Goal: Task Accomplishment & Management: Complete application form

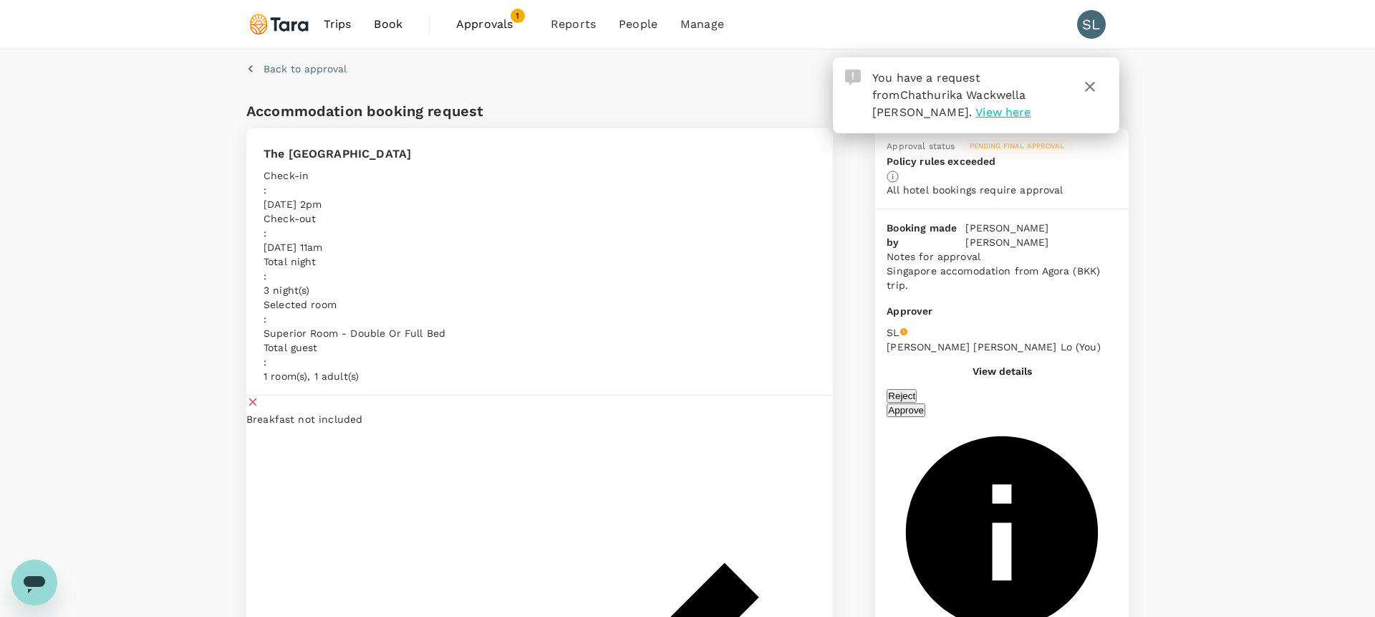
click at [1099, 91] on button "button" at bounding box center [1090, 86] width 34 height 34
click at [1097, 87] on icon "button" at bounding box center [1090, 86] width 17 height 17
click at [1097, 87] on div "Back to approval" at bounding box center [685, 66] width 888 height 44
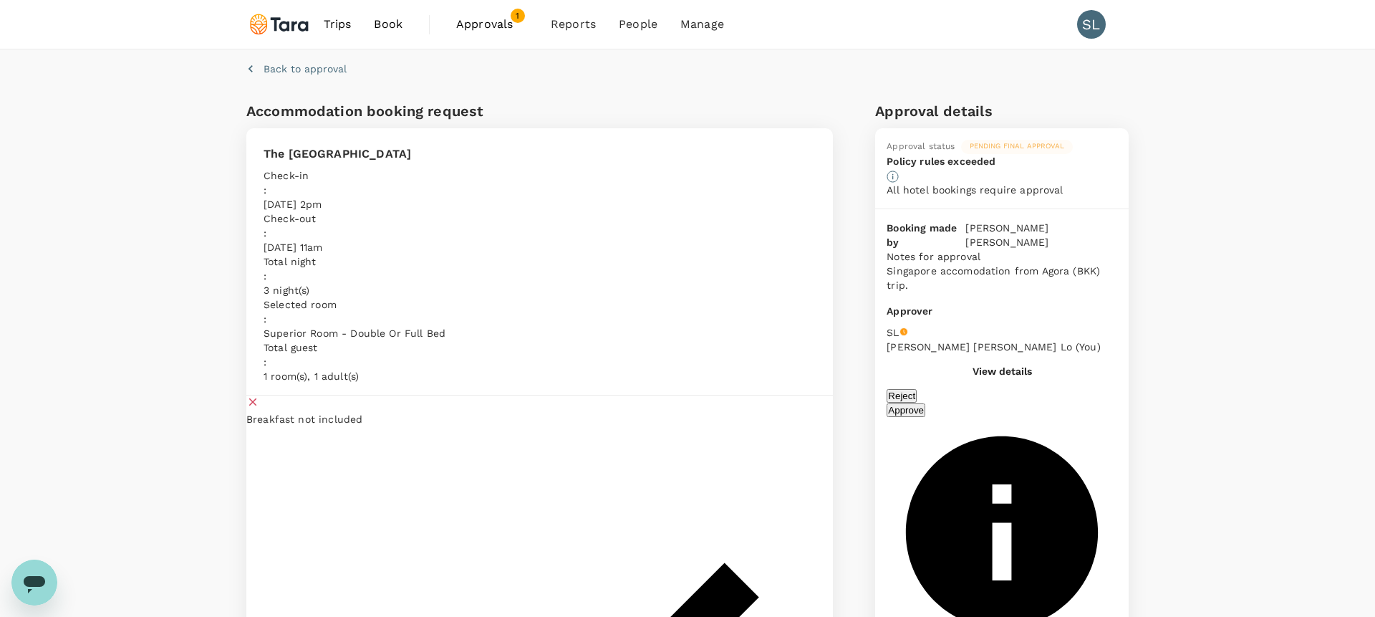
click at [1097, 87] on div "Back to approval" at bounding box center [685, 66] width 888 height 44
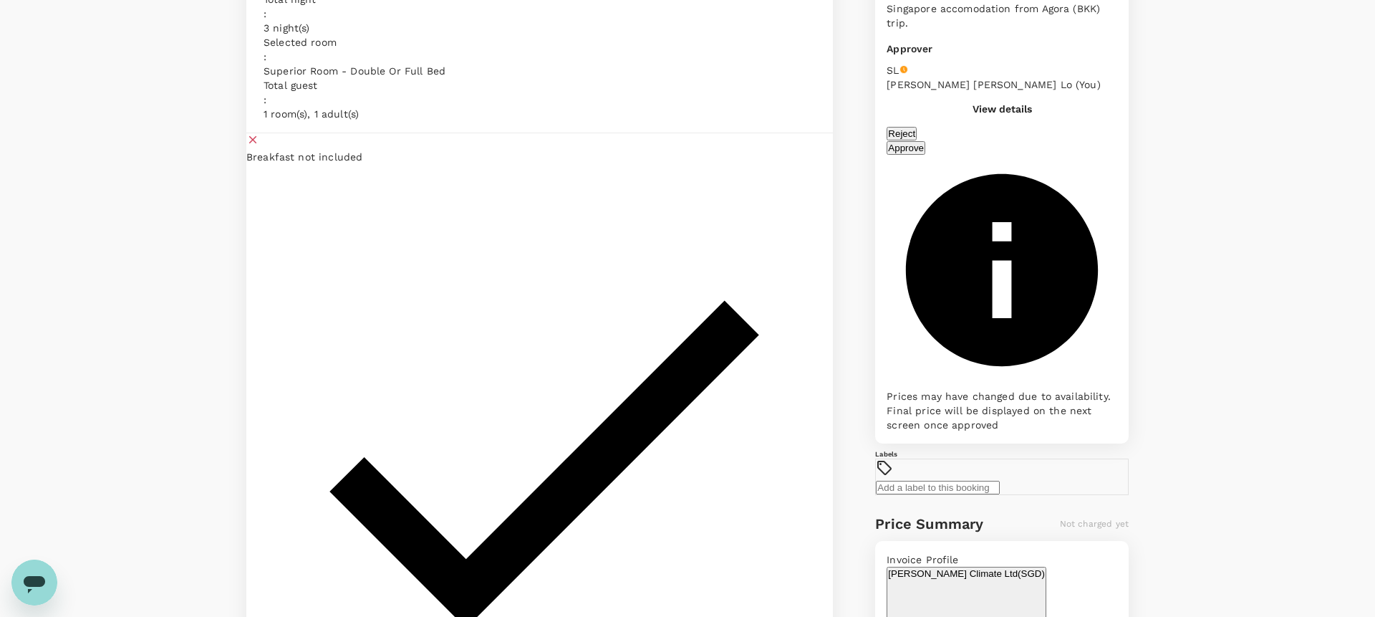
scroll to position [268, 0]
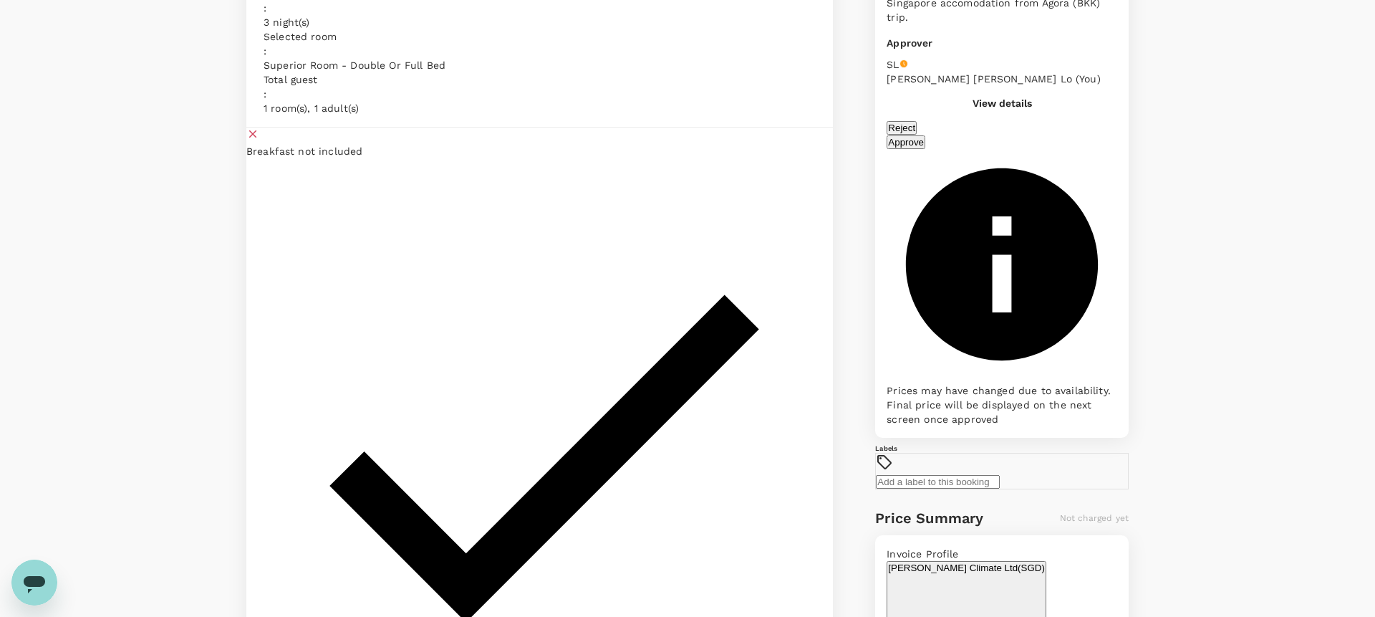
click at [925, 145] on button "Approve" at bounding box center [906, 142] width 39 height 14
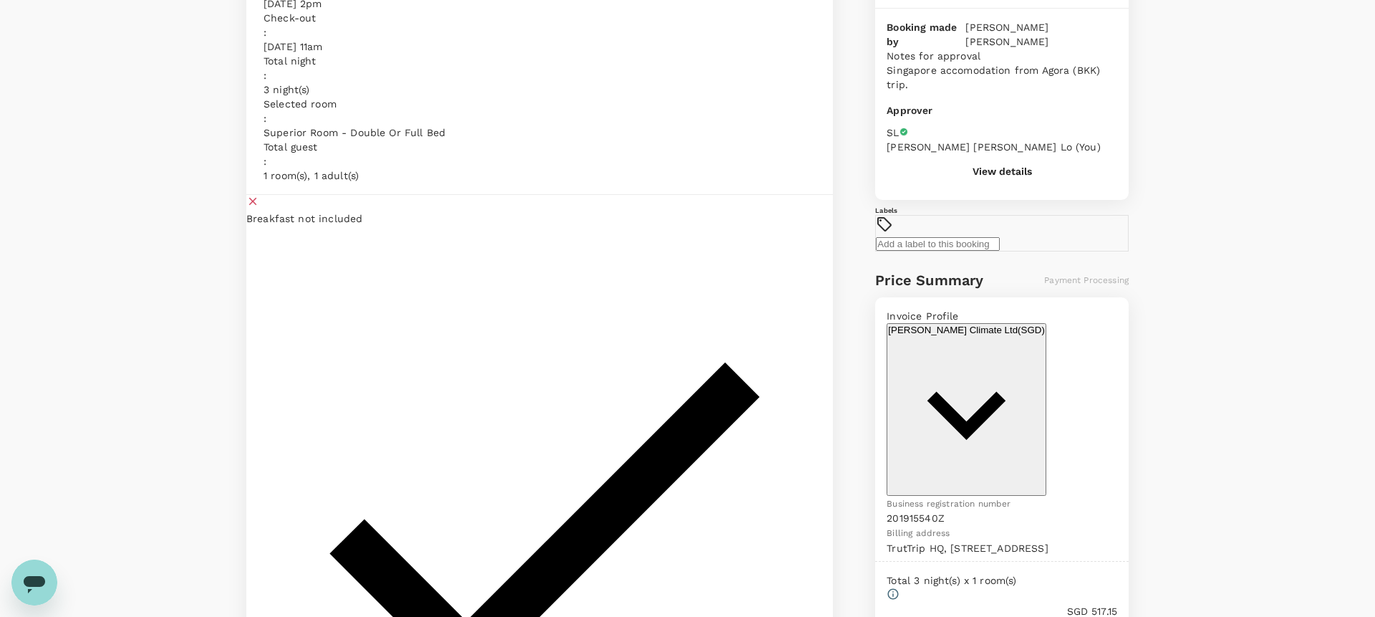
scroll to position [267, 0]
